Goal: Navigation & Orientation: Understand site structure

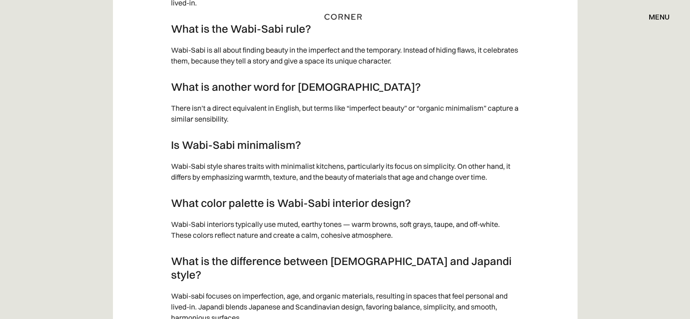
scroll to position [4716, 0]
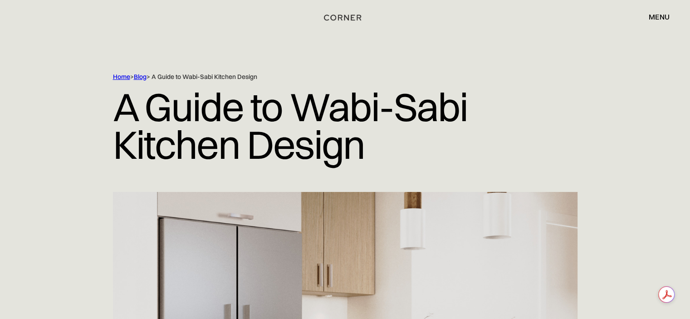
click at [342, 18] on img "home" at bounding box center [342, 18] width 37 height 12
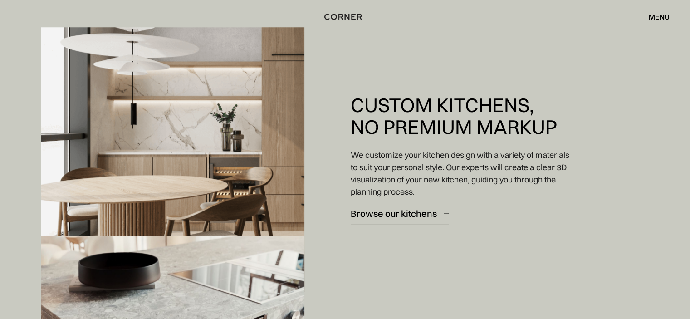
scroll to position [862, 0]
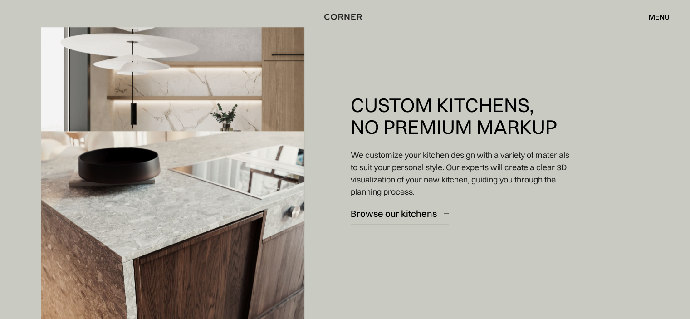
click at [655, 18] on div "menu" at bounding box center [658, 16] width 21 height 7
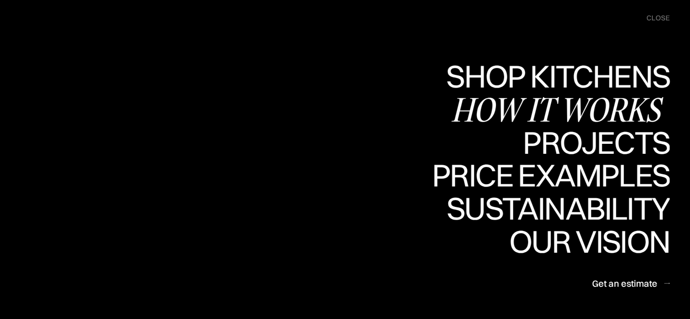
click at [0, 0] on div "How it works" at bounding box center [0, 0] width 0 height 0
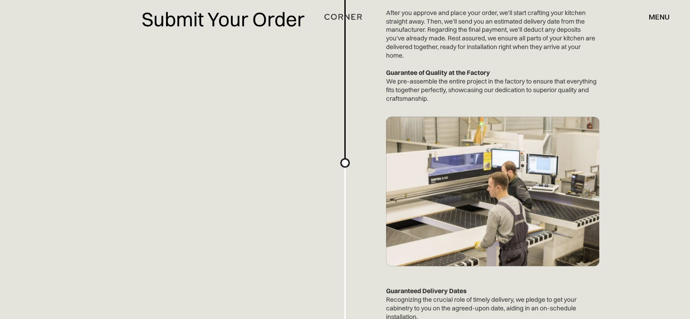
scroll to position [1859, 0]
